Goal: Transaction & Acquisition: Purchase product/service

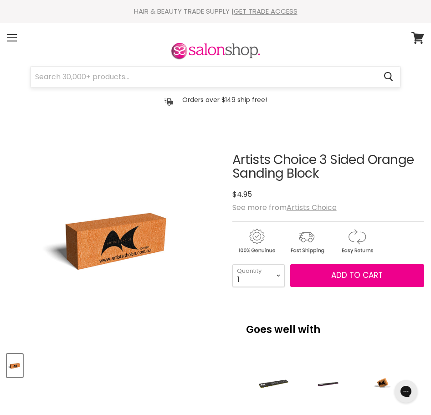
click at [264, 82] on input "Search" at bounding box center [204, 76] width 346 height 21
paste input "Artist Choice Alcohol Wipes 6x6 - 100pk"
type input "Artist Choice Alcohol Wipes 6x6 - 100pk"
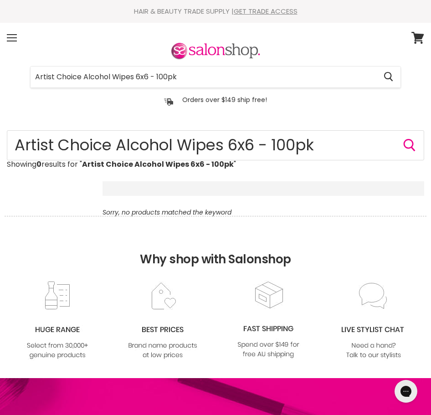
drag, startPoint x: 81, startPoint y: 75, endPoint x: 19, endPoint y: 79, distance: 62.5
click at [19, 79] on div "Artist Choice Alcohol Wipes 6x6 - 100pk Cancel" at bounding box center [215, 76] width 417 height 21
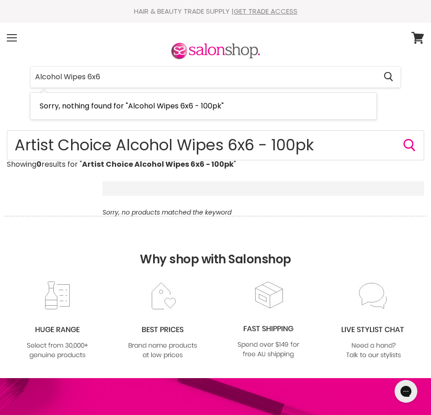
type input "Alcohol Wipes 6x6"
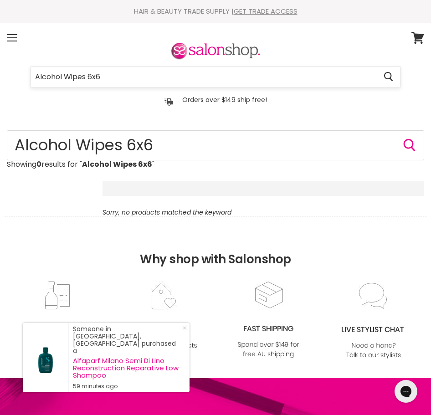
click at [121, 76] on input "Alcohol Wipes 6x6" at bounding box center [204, 76] width 346 height 21
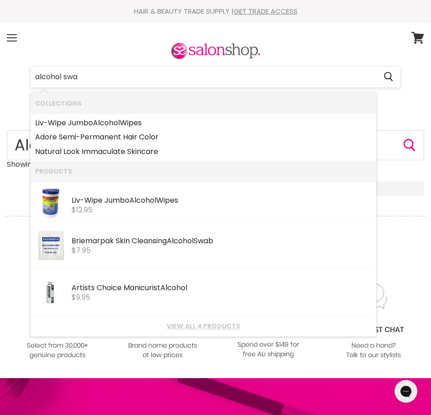
type input "alcohol swab"
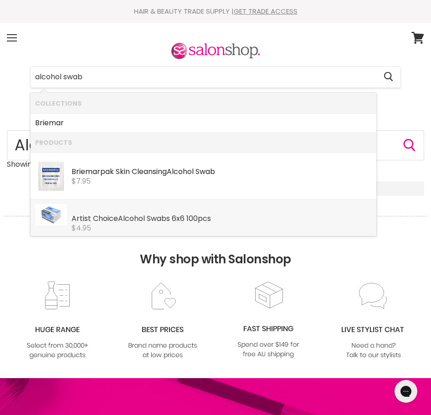
click at [195, 224] on div "$4.95" at bounding box center [221, 228] width 300 height 8
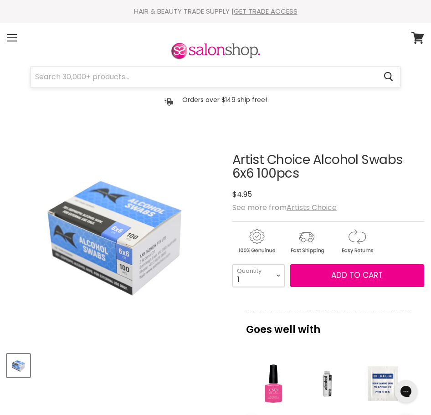
click at [135, 76] on input "Search" at bounding box center [204, 76] width 346 height 21
paste input "Artist Choice Black Nitrile Gloves Large 100pk"
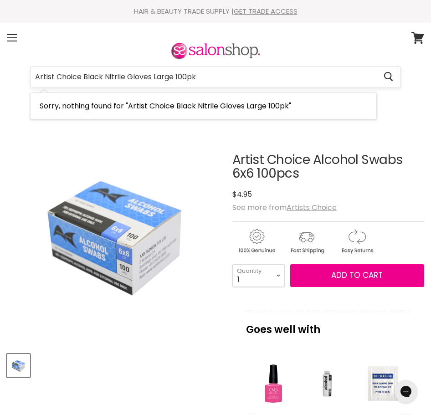
drag, startPoint x: 104, startPoint y: 74, endPoint x: 35, endPoint y: 77, distance: 69.7
click at [35, 77] on input "Artist Choice Black Nitrile Gloves Large 100pk" at bounding box center [204, 76] width 346 height 21
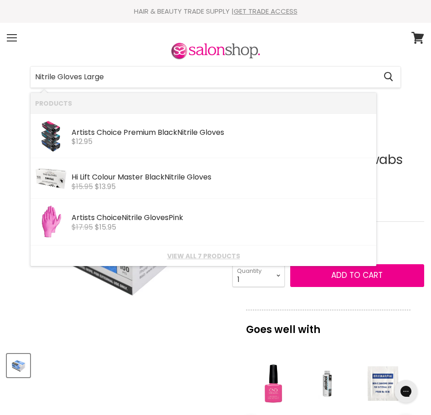
type input "Nitrile Gloves Large"
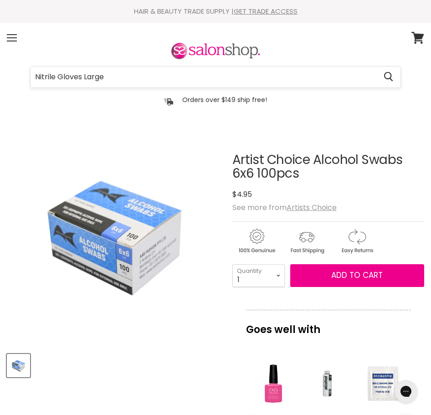
click at [122, 83] on input "Nitrile Gloves Large" at bounding box center [204, 76] width 346 height 21
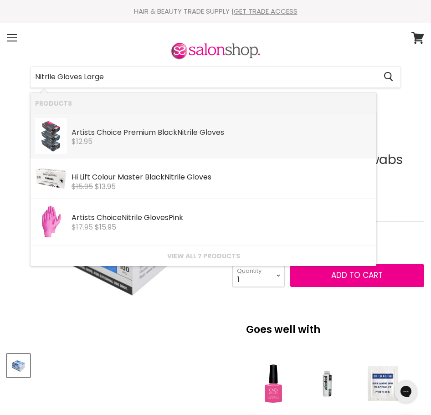
click at [152, 147] on link "Artists Choice Premium Black Nitrile Gloves Artists Choice $12.95" at bounding box center [203, 136] width 336 height 36
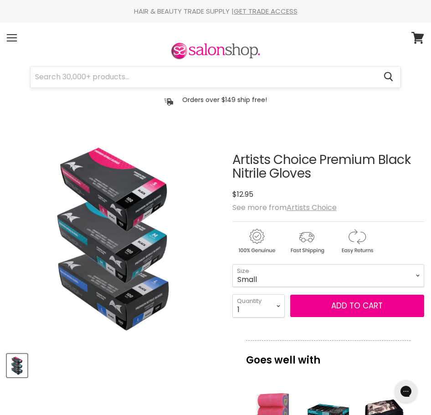
click at [81, 71] on input "Search" at bounding box center [204, 76] width 346 height 21
paste input "Artist Choice Cordless Smart Cure Dual Power LED Lamp"
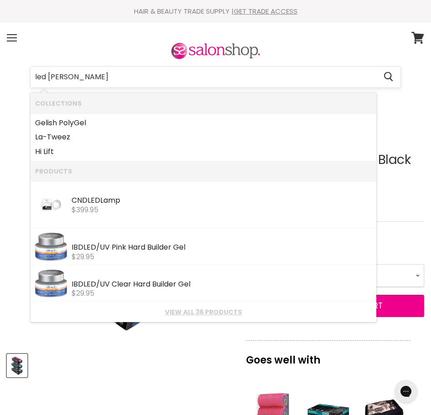
type input "led lamp"
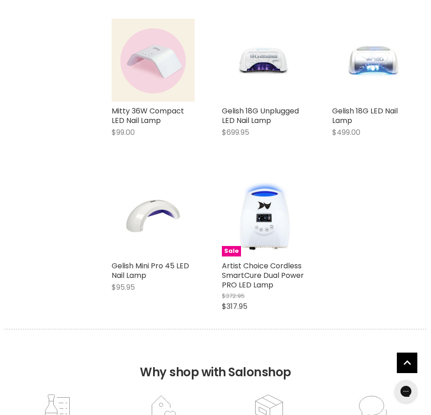
scroll to position [364, 0]
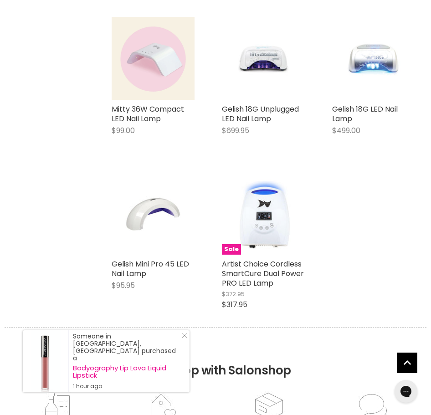
click at [265, 210] on img "Main content" at bounding box center [263, 213] width 83 height 74
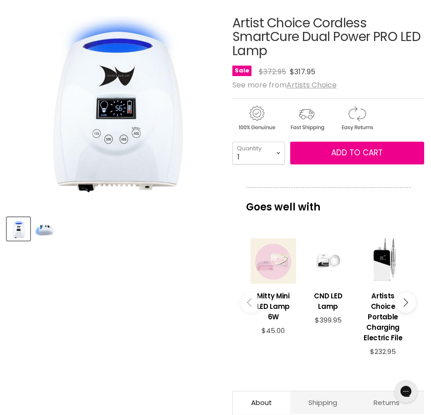
click at [41, 230] on img "Product thumbnails" at bounding box center [44, 228] width 21 height 19
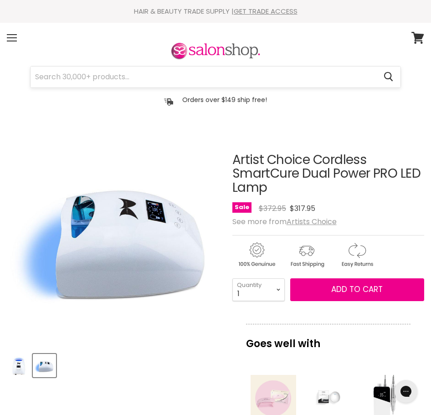
click at [256, 77] on input "Search" at bounding box center [204, 76] width 346 height 21
paste input "Artist Choice Drill Bit DB01-C Small Barrel Coarse"
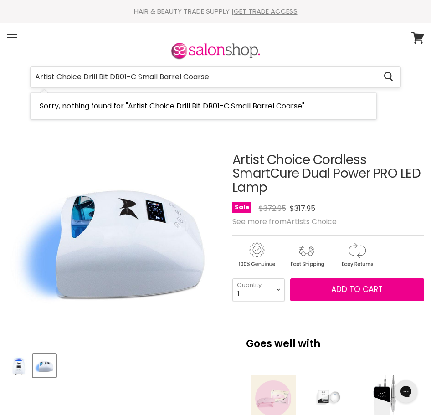
drag, startPoint x: 111, startPoint y: 75, endPoint x: 247, endPoint y: 69, distance: 136.7
click at [247, 69] on input "Artist Choice Drill Bit DB01-C Small Barrel Coarse" at bounding box center [204, 76] width 346 height 21
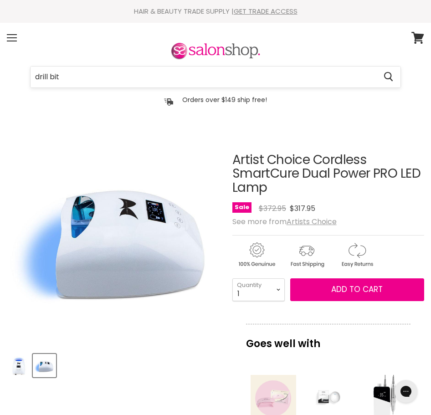
click at [112, 73] on input "drill bit" at bounding box center [204, 76] width 346 height 21
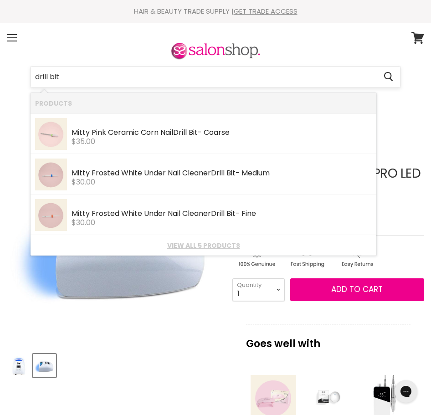
paste input "Artist Choice Nail Colour Book"
type input "Artist Choice Nail Colour Book"
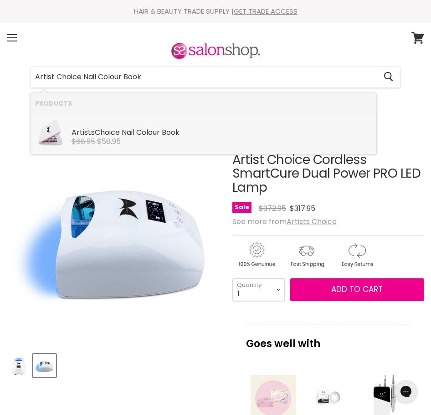
click at [123, 132] on div "Artist s Choice Nail Colour Book" at bounding box center [221, 133] width 300 height 10
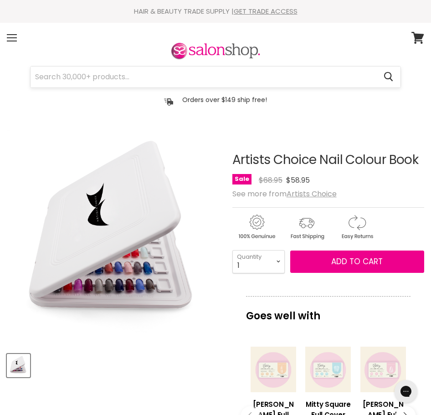
click at [156, 79] on input "Search" at bounding box center [204, 76] width 346 height 21
paste input "Artist Choice Nail Duster Vaccum"
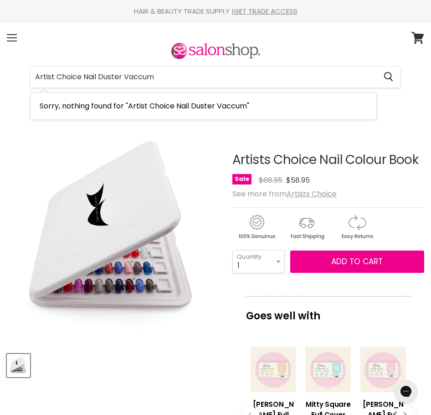
drag, startPoint x: 80, startPoint y: 74, endPoint x: 15, endPoint y: 78, distance: 65.2
click at [15, 78] on div "Artist Choice Nail Duster Vaccum Cancel" at bounding box center [215, 76] width 417 height 21
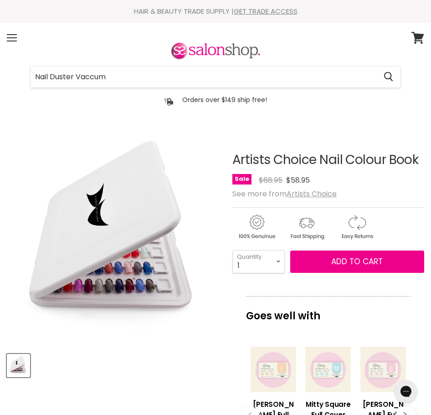
type input "Nail Duster Vaccum"
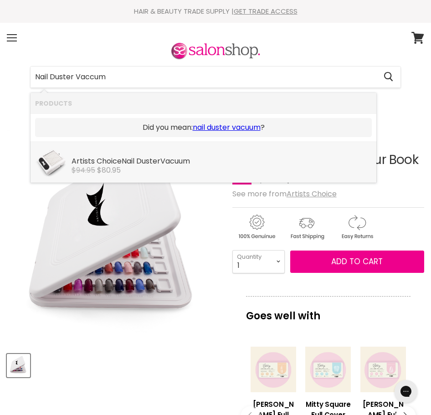
click at [188, 160] on div "Artists Choice Nail Duster Vacuum" at bounding box center [221, 162] width 300 height 10
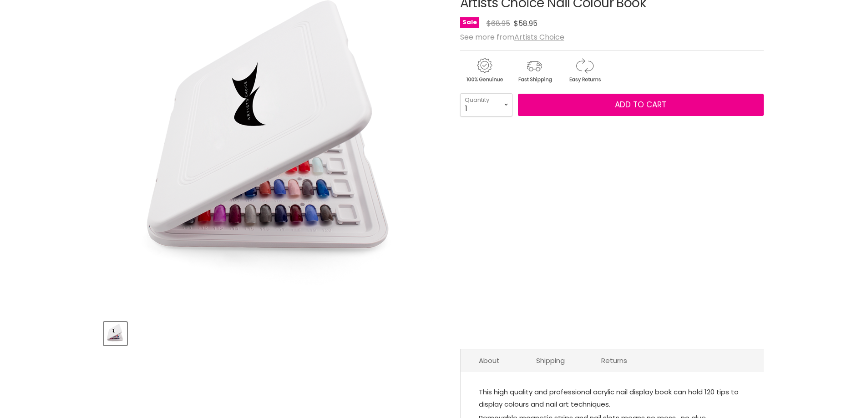
scroll to position [137, 0]
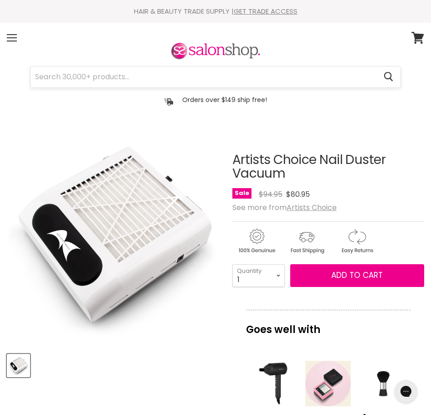
click at [106, 79] on input "Search" at bounding box center [204, 76] width 346 height 21
paste input "Artist Choice Nail File Coarse - 100/100"
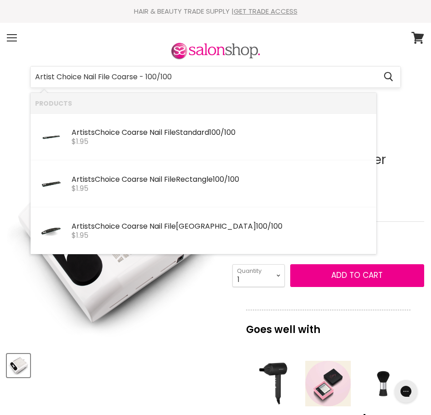
drag, startPoint x: 85, startPoint y: 74, endPoint x: 40, endPoint y: 74, distance: 45.1
click at [40, 74] on input "Artist Choice Nail File Coarse - 100/100" at bounding box center [204, 76] width 346 height 21
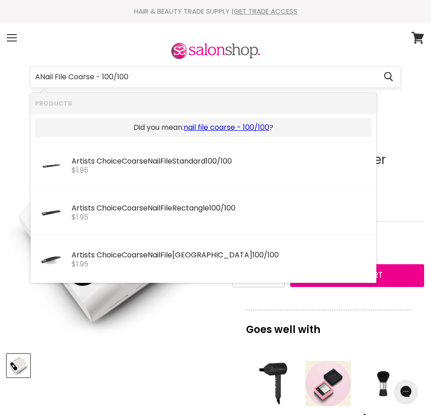
type input "Nail File Coarse - 100/100"
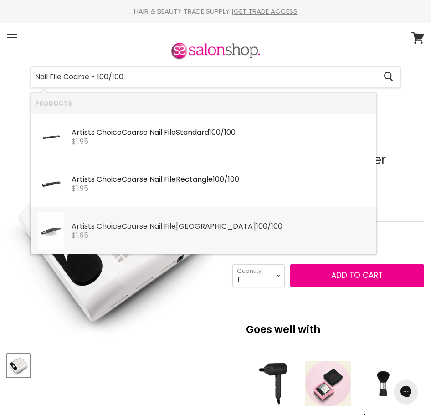
click at [201, 237] on div "$1.95" at bounding box center [221, 235] width 300 height 8
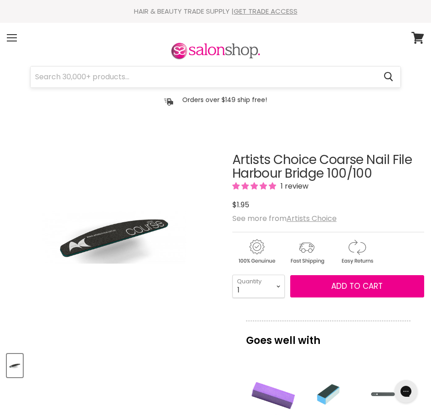
click at [231, 79] on input "Search" at bounding box center [204, 76] width 346 height 21
paste input "Artist Choice Nail File Emery Board 280/280"
type input "Artist Choice Nail File Emery Board 280/280"
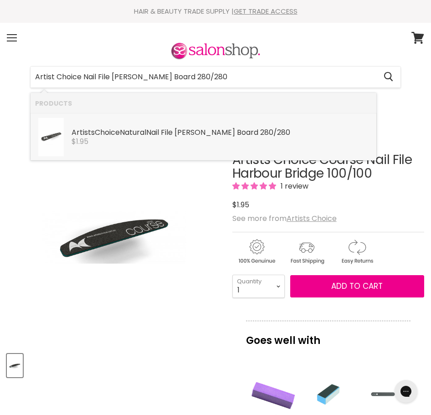
click at [237, 132] on b "Board" at bounding box center [247, 132] width 21 height 10
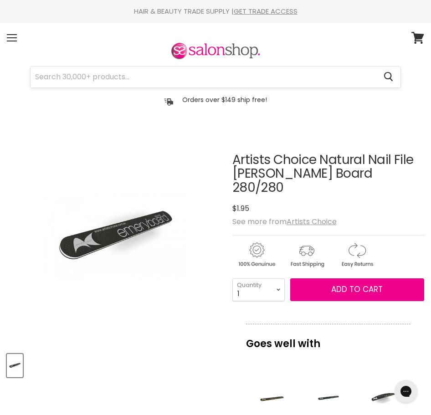
click at [294, 77] on input "Search" at bounding box center [204, 76] width 346 height 21
paste input "Artist Choice Nail File Extra Coarse 80/80 - Extra Course"
drag, startPoint x: 128, startPoint y: 80, endPoint x: 28, endPoint y: 64, distance: 101.8
click at [28, 64] on div "Artist Choice Nail File Extra Coarse 80/80 - Extra Course Cancel" at bounding box center [215, 74] width 417 height 67
click at [82, 76] on input "Artist Choice Nail File Extra Coarse 80/80 - Extra Course" at bounding box center [204, 76] width 346 height 21
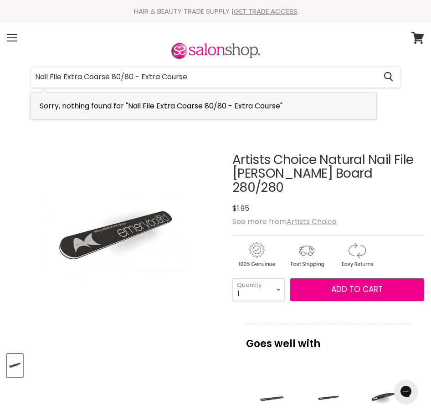
drag, startPoint x: 114, startPoint y: 78, endPoint x: 260, endPoint y: 110, distance: 149.0
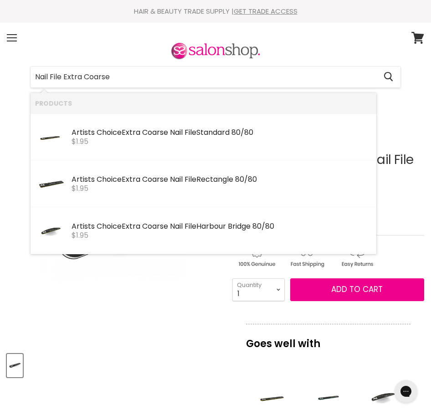
type input "Nail File Extra Coarse"
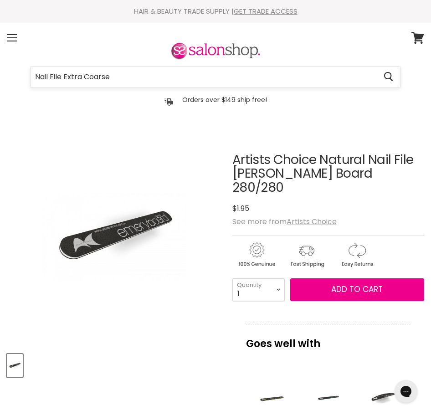
click at [117, 76] on input "Nail File Extra Coarse" at bounding box center [204, 76] width 346 height 21
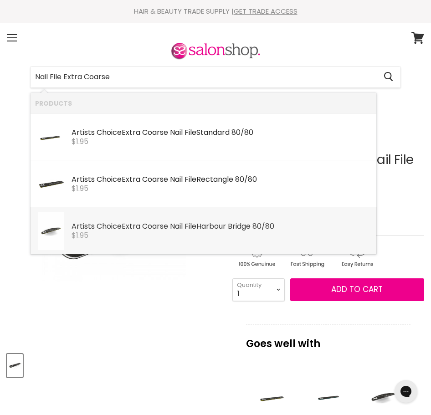
click at [155, 227] on b "Coarse" at bounding box center [155, 226] width 26 height 10
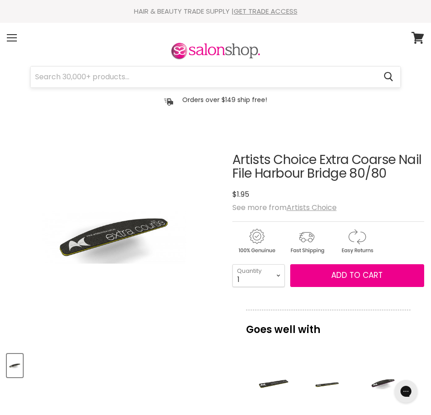
click at [209, 67] on input "Search" at bounding box center [204, 76] width 346 height 21
paste input "Artist Choice Nail File Extra Fine 240/240 - Extra Fine"
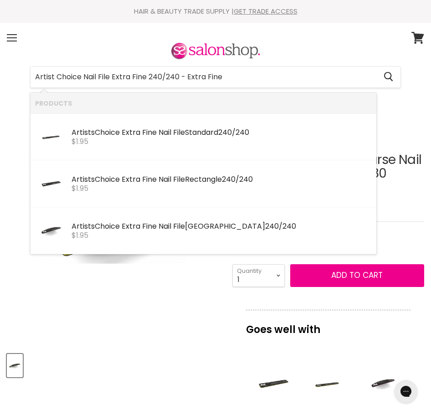
type input "Artist Choice Nail File Extra Fine 240/240 - Extra Fine"
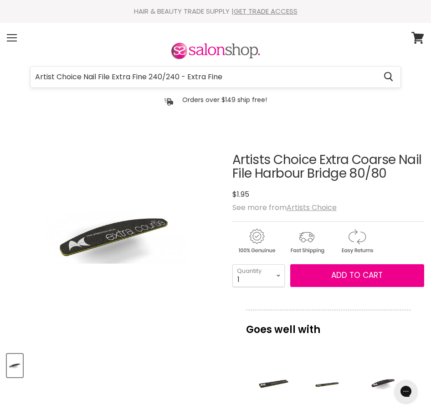
click at [242, 79] on input "Artist Choice Nail File Extra Fine 240/240 - Extra Fine" at bounding box center [204, 76] width 346 height 21
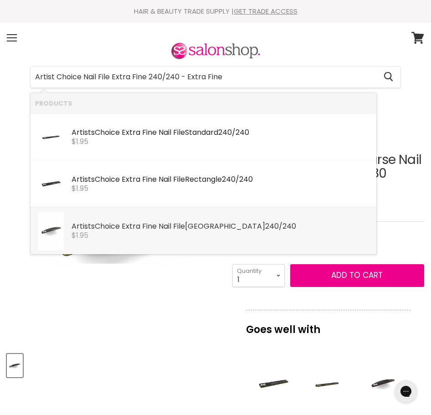
click at [227, 226] on div "Artist s Choice Extra Fine Nail File Harbour Bridge 240/240" at bounding box center [221, 227] width 300 height 10
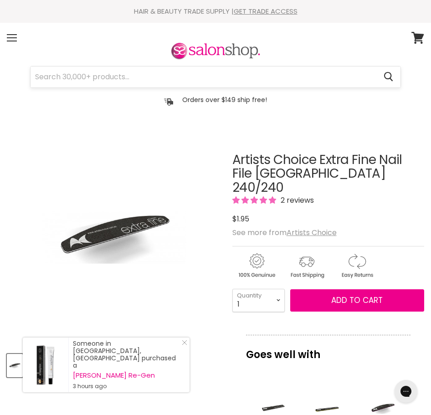
click at [153, 81] on input "Search" at bounding box center [204, 76] width 346 height 21
paste input "Artist Choice Nail File Fine 180/180 - Fine"
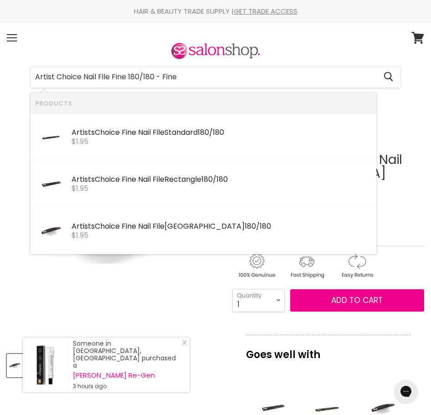
type input "Artist Choice Nail File Fine 180/180 - Fine"
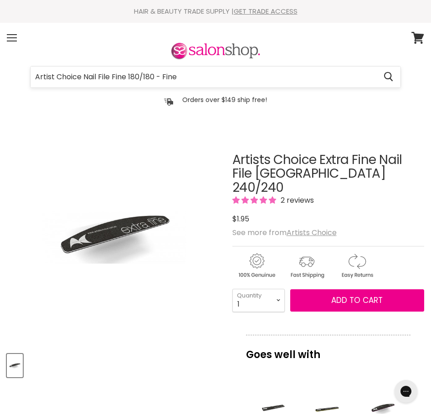
click at [199, 80] on input "Artist Choice Nail File Fine 180/180 - Fine" at bounding box center [204, 76] width 346 height 21
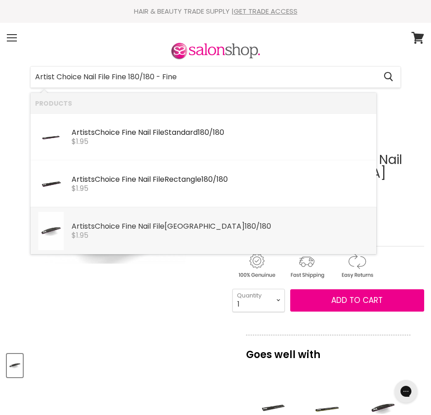
click at [172, 223] on div "Artist s Choice Fine Nail File Harbour Bridge 180/180" at bounding box center [221, 227] width 300 height 10
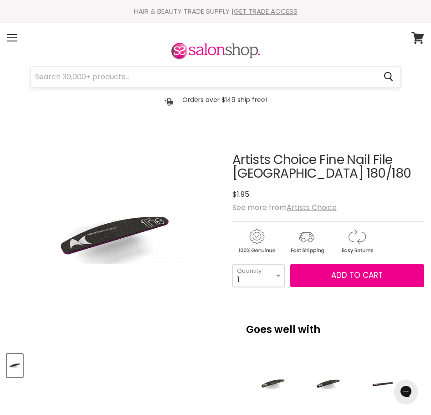
click at [193, 84] on input "Search" at bounding box center [204, 76] width 346 height 21
paste input "Artist Choice Pure Kolinsky Acrylic Brush #10"
paste input "Replacement Nail Vaccum Filter"
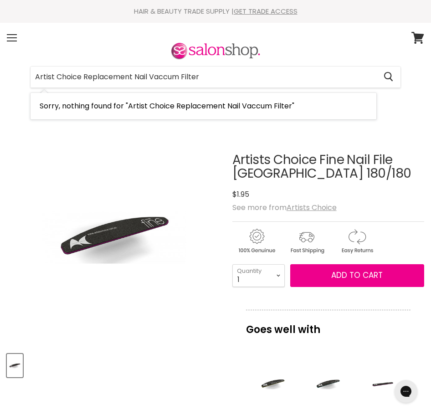
type input "Artist Choice Replacement Nail Vaccum Filter"
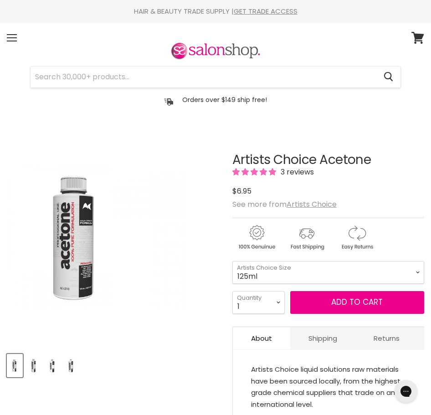
drag, startPoint x: 0, startPoint y: 0, endPoint x: 110, endPoint y: 210, distance: 236.8
click at [110, 210] on img "Artists Choice Acetone image. Click or Scroll to Zoom." at bounding box center [78, 237] width 143 height 215
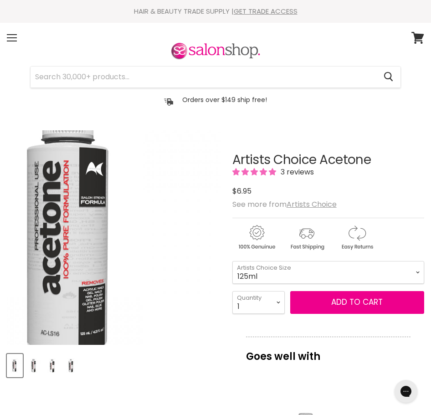
click at [75, 247] on img "Artists Choice Acetone image. Click or Scroll to Zoom." at bounding box center [77, 230] width 286 height 429
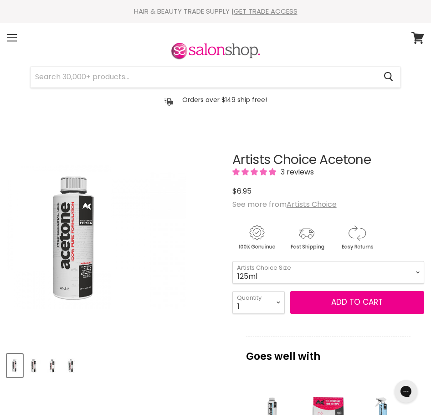
click at [75, 247] on img "Artists Choice Acetone image. Click or Scroll to Zoom." at bounding box center [78, 237] width 143 height 215
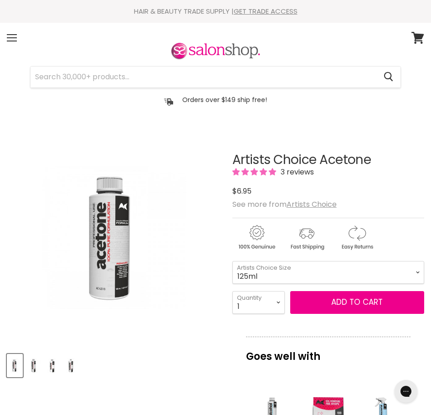
click at [34, 368] on img "Product thumbnails" at bounding box center [33, 365] width 14 height 21
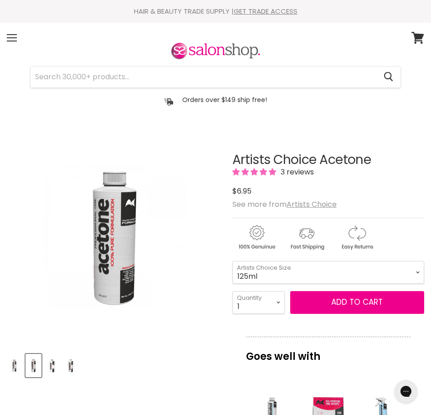
click at [125, 288] on img "Artists Choice Acetone image. Click or Scroll to Zoom." at bounding box center [114, 237] width 143 height 215
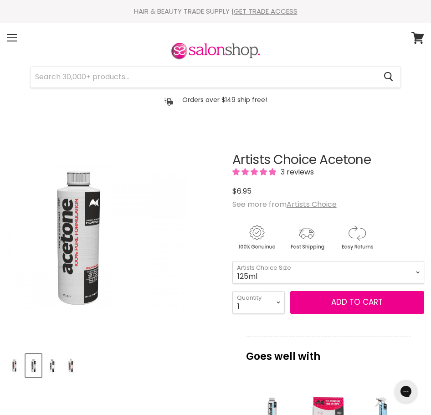
click at [88, 299] on img "Artists Choice Acetone image. Click or Scroll to Zoom." at bounding box center [78, 237] width 143 height 215
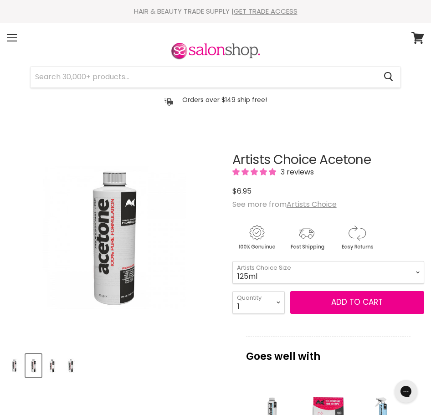
click at [53, 367] on img "Product thumbnails" at bounding box center [52, 365] width 14 height 21
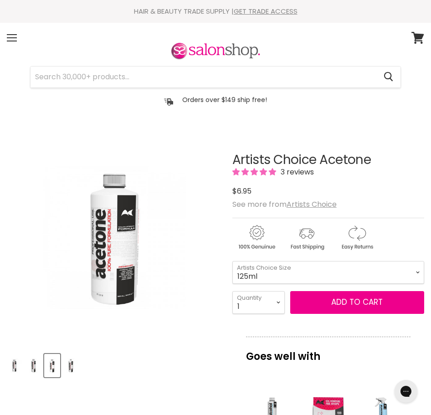
click at [116, 258] on img "Artists Choice Acetone image. Click or Scroll to Zoom." at bounding box center [114, 237] width 143 height 215
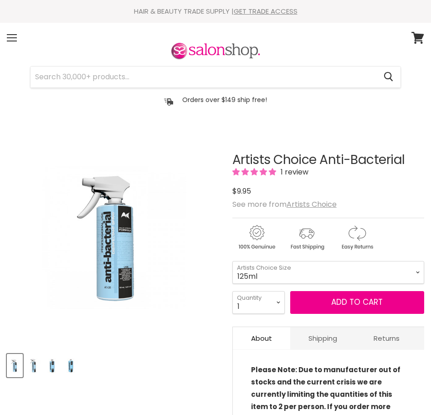
click at [72, 361] on img "Product thumbnails" at bounding box center [71, 365] width 14 height 21
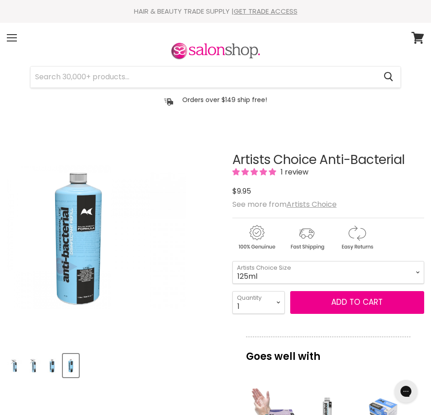
click at [82, 301] on img "Artists Choice Anti-Bacterial image. Click or Scroll to Zoom." at bounding box center [78, 237] width 143 height 215
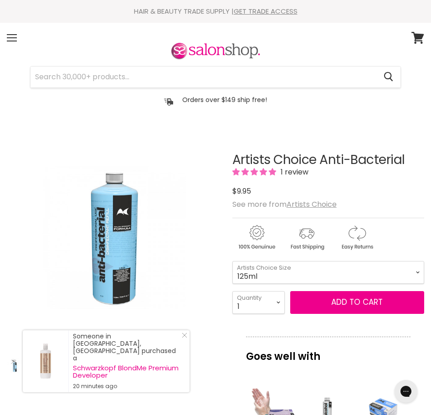
drag, startPoint x: 183, startPoint y: 351, endPoint x: 166, endPoint y: 355, distance: 17.7
click at [183, 338] on icon "Close Icon" at bounding box center [184, 334] width 5 height 5
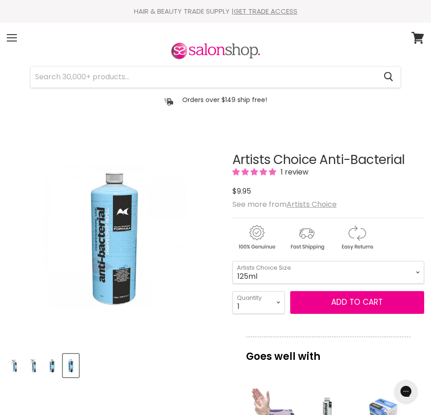
click at [16, 365] on img "Product thumbnails" at bounding box center [15, 365] width 14 height 21
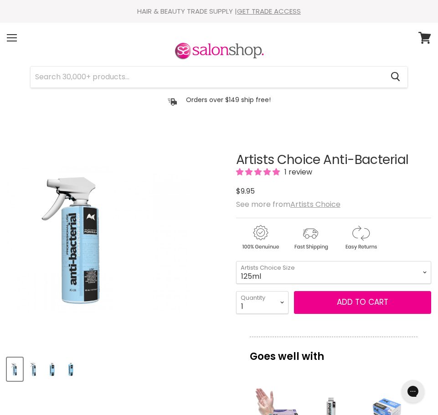
click at [92, 304] on img "Artists Choice Anti-Bacterial image. Click or Scroll to Zoom." at bounding box center [80, 239] width 146 height 218
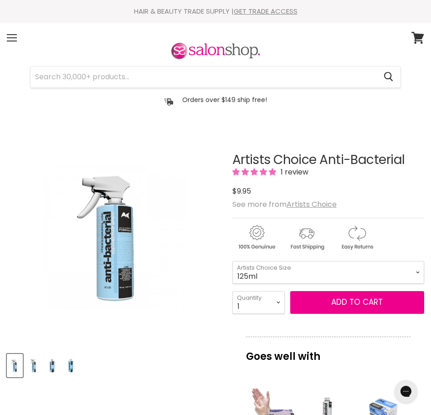
click at [32, 370] on img "Product thumbnails" at bounding box center [33, 365] width 14 height 21
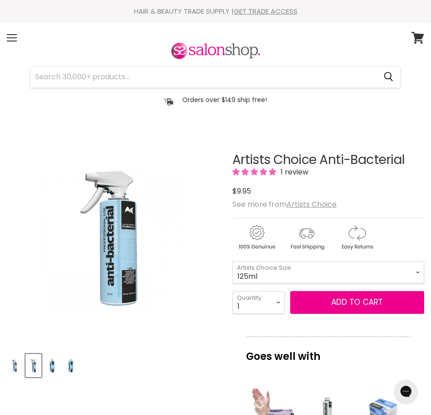
click at [115, 283] on div "Click or scroll to zoom Tap or pinch to zoom" at bounding box center [114, 237] width 215 height 215
click at [51, 367] on img "Product thumbnails" at bounding box center [52, 365] width 14 height 21
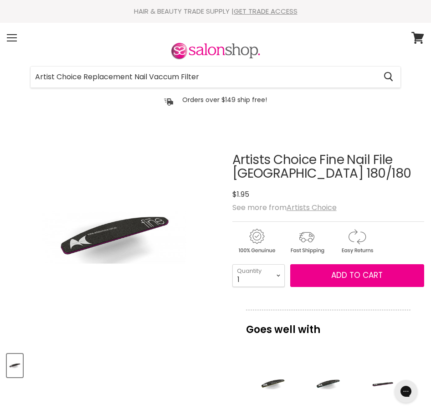
click at [33, 96] on div "Artist Choice Replacement Nail Vaccum Filter Cancel Orders over $149 ship free!" at bounding box center [215, 74] width 417 height 67
type input "Artists Choice Aurora Acrylic Size 7 Round Brush #16"
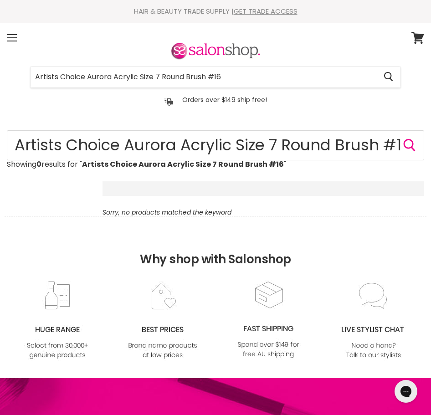
click at [0, 83] on html "Skip to content HAIR & BEAUTY TRADE SUPPLY | GET TRADE ACCESS HAIR & BEAUTY TRA…" at bounding box center [215, 207] width 431 height 415
type input "Round Brush #16"
